Goal: Use online tool/utility

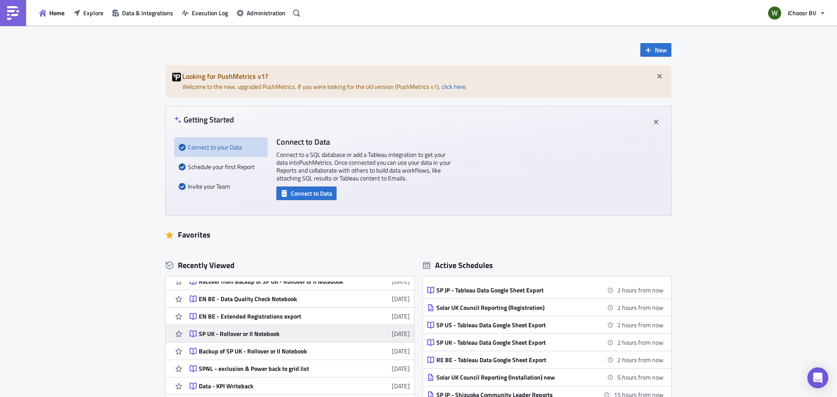
scroll to position [87, 0]
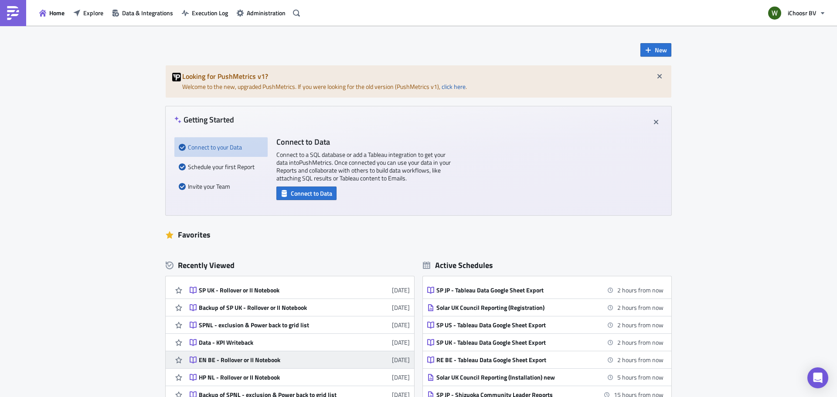
click at [263, 344] on div "EN BE - Rollover or II Notebook" at bounding box center [275, 360] width 153 height 8
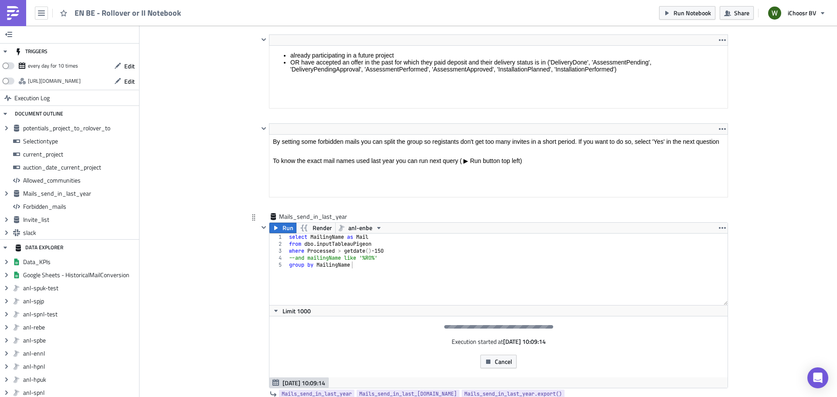
scroll to position [1911, 0]
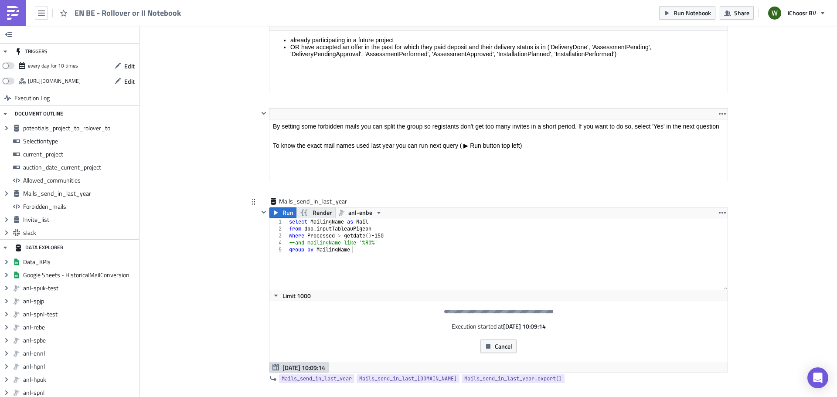
click at [313, 210] on span "Render" at bounding box center [322, 212] width 19 height 10
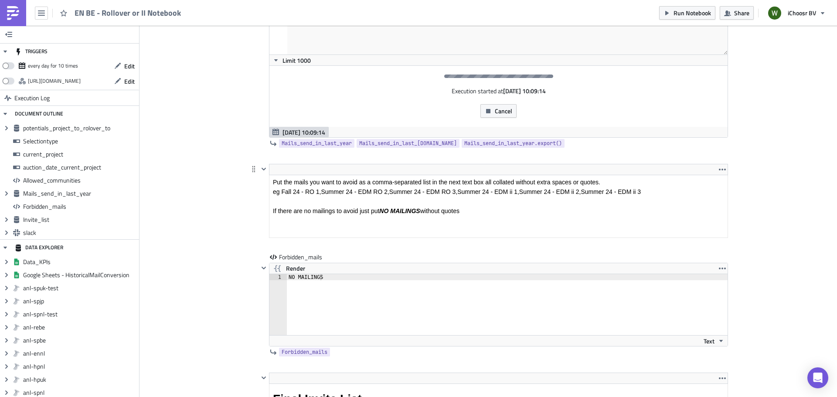
scroll to position [2172, 0]
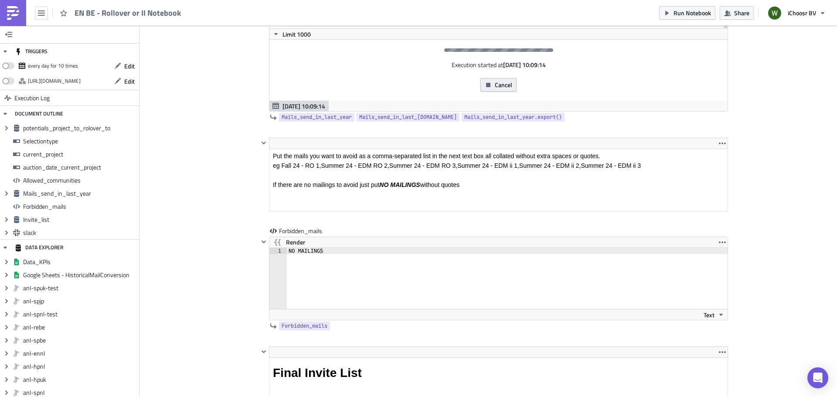
click at [495, 83] on span "Cancel" at bounding box center [503, 84] width 17 height 9
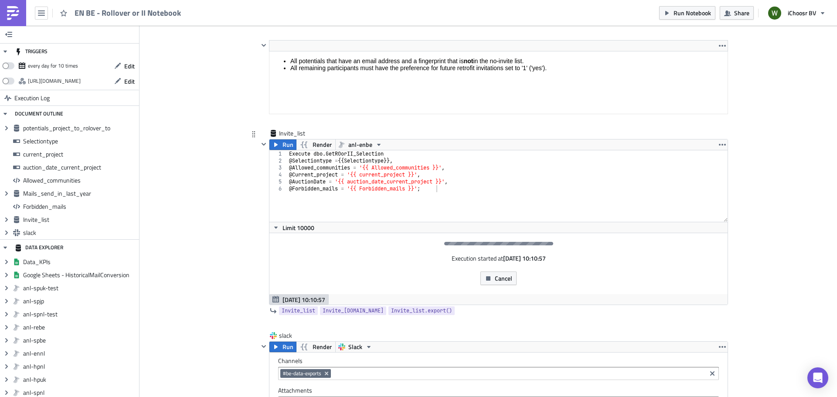
scroll to position [2652, 0]
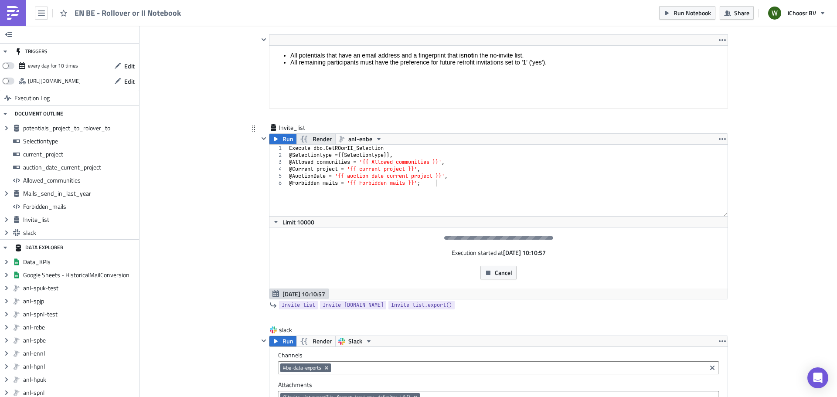
click at [313, 140] on span "Render" at bounding box center [322, 139] width 19 height 10
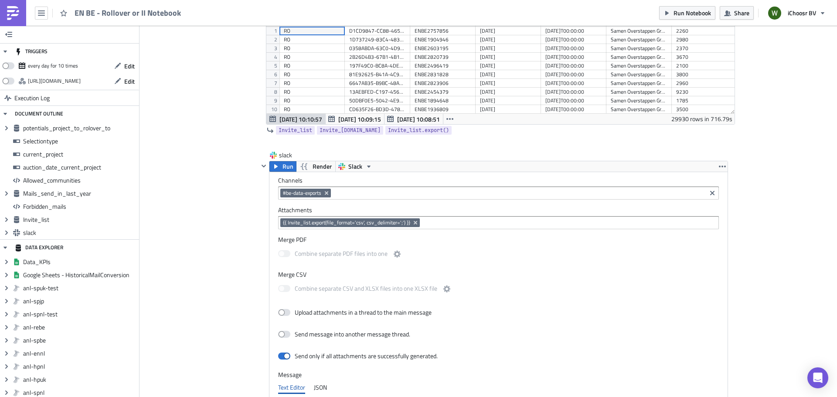
scroll to position [2913, 0]
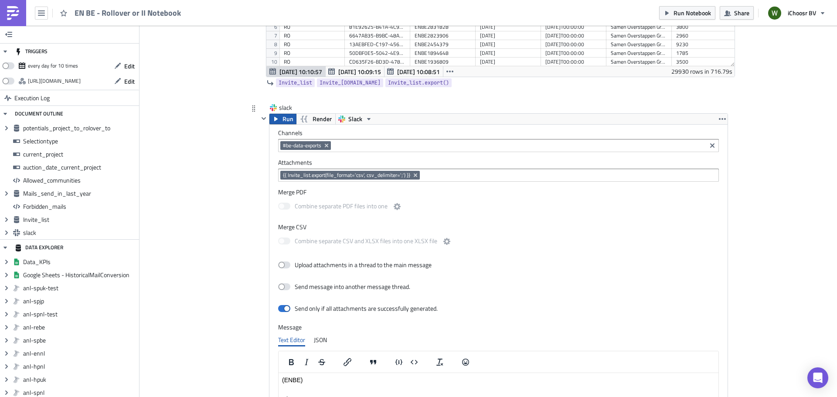
click at [282, 119] on span "Run" at bounding box center [287, 119] width 11 height 10
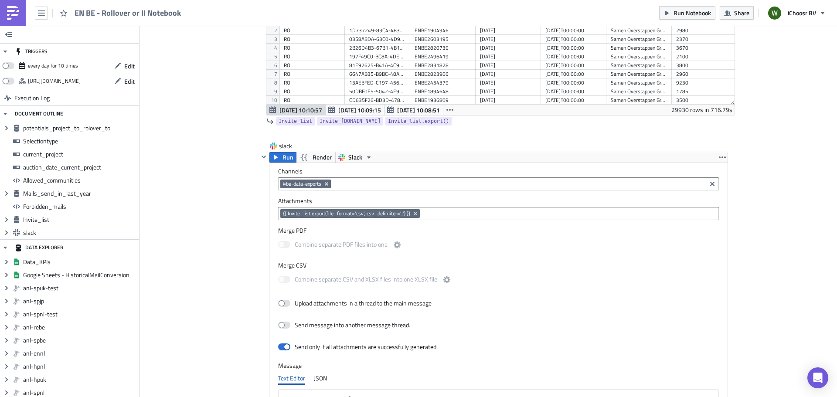
scroll to position [2826, 0]
